Goal: Navigation & Orientation: Find specific page/section

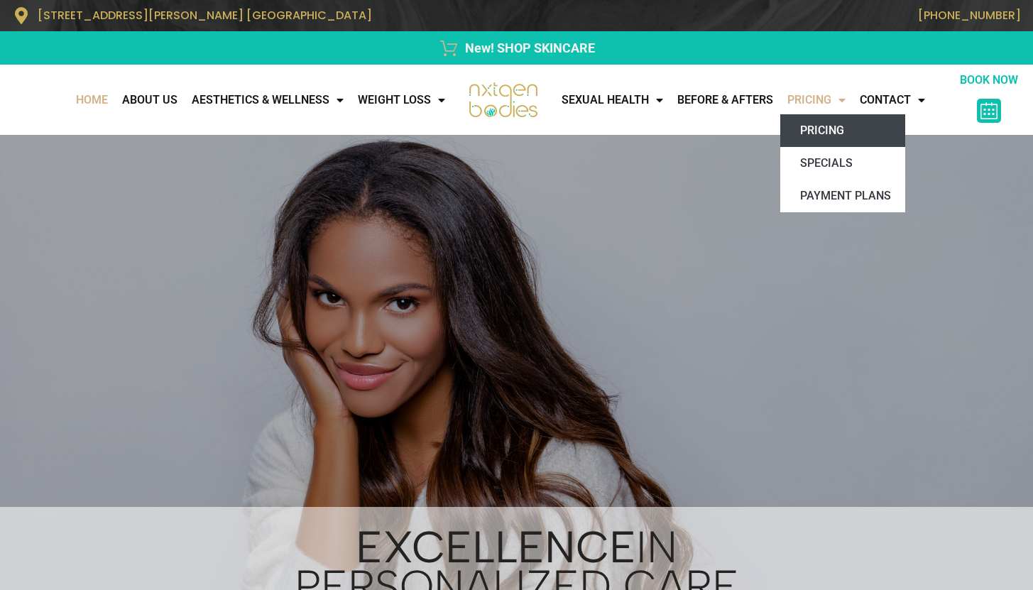
click at [828, 136] on link "Pricing" at bounding box center [842, 130] width 125 height 33
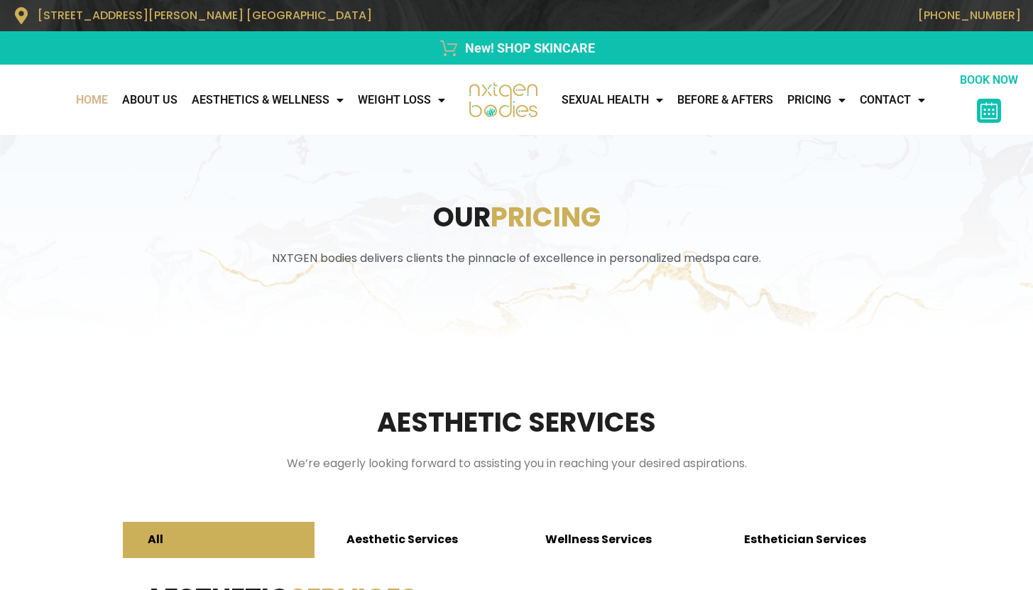
click at [69, 109] on link "Home" at bounding box center [92, 100] width 46 height 28
